Goal: Task Accomplishment & Management: Manage account settings

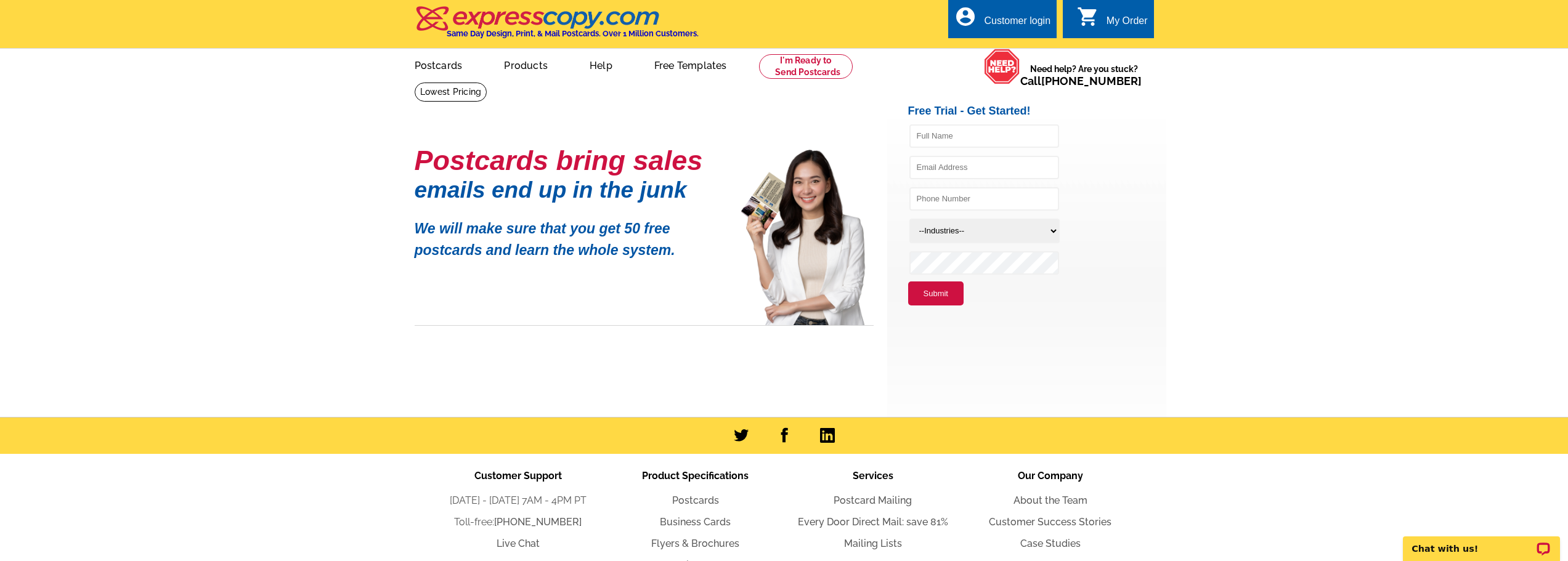
click at [988, 20] on div "Customer login" at bounding box center [1017, 24] width 66 height 17
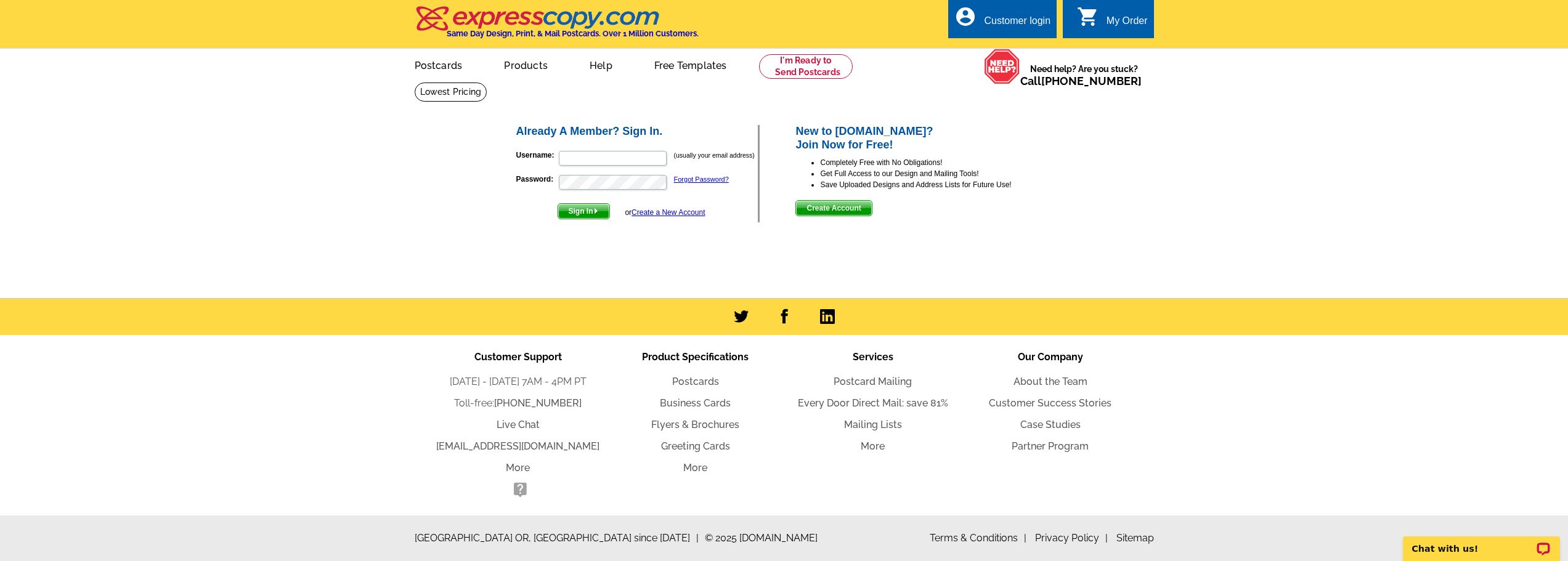
click at [639, 147] on form "Username: (usually your email address) Password: Forgot Password? Sign In or Cr…" at bounding box center [637, 182] width 242 height 75
click at [634, 158] on input "Username:" at bounding box center [612, 158] width 108 height 15
type input "arenner@remax.net"
click at [558, 203] on button "Sign In" at bounding box center [583, 211] width 52 height 16
